Goal: Communication & Community: Answer question/provide support

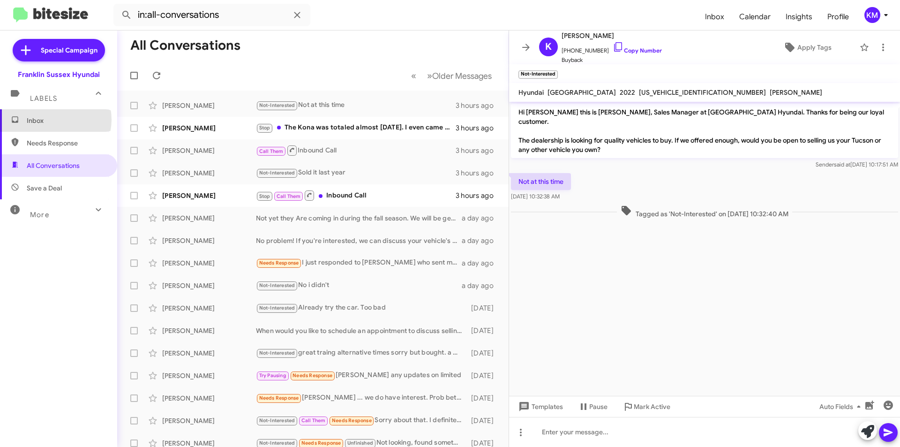
click at [54, 120] on span "Inbox" at bounding box center [67, 120] width 80 height 9
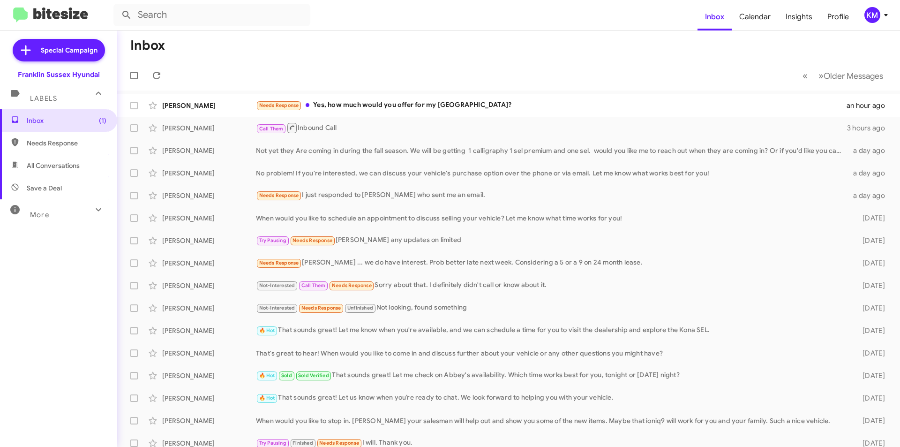
click at [355, 108] on div "Needs Response Yes, how much would you offer for my [GEOGRAPHIC_DATA]?" at bounding box center [551, 105] width 591 height 11
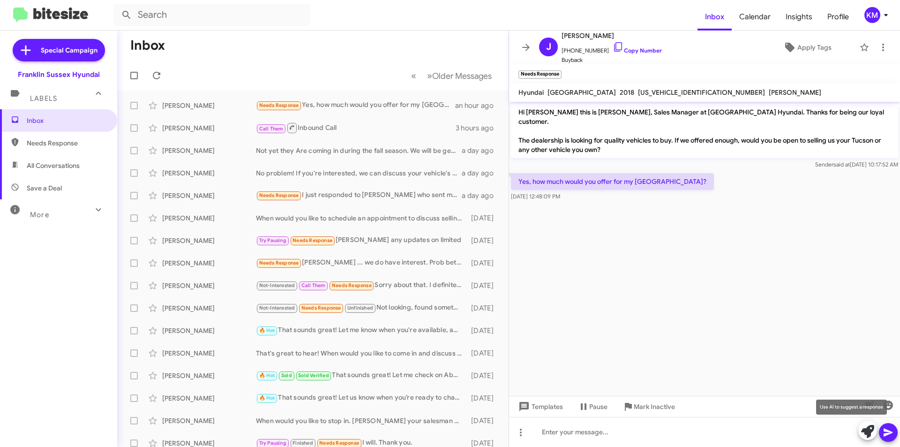
click at [867, 433] on icon at bounding box center [867, 431] width 13 height 13
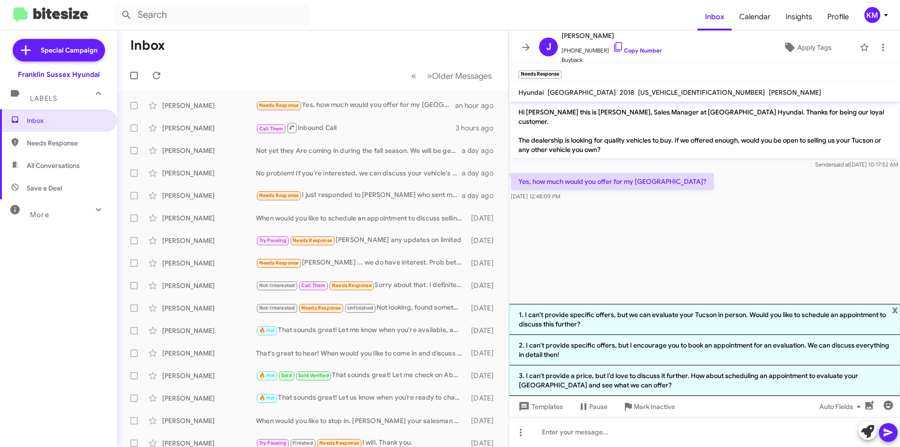
click at [653, 320] on li "1. I can't provide specific offers, but we can evaluate your Tucson in person. …" at bounding box center [704, 319] width 391 height 31
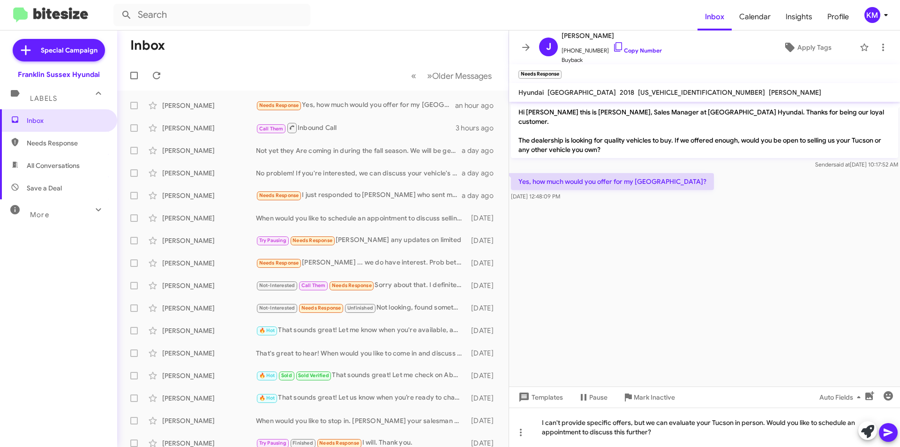
click at [886, 430] on icon at bounding box center [888, 433] width 9 height 8
